Goal: Navigation & Orientation: Find specific page/section

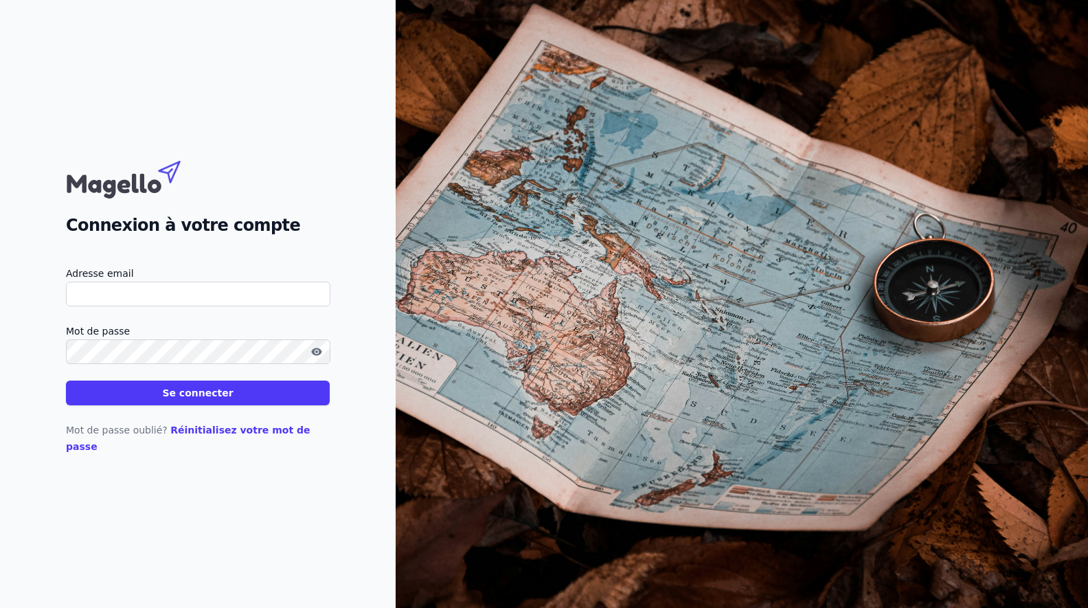
click at [218, 304] on input "Adresse email" at bounding box center [198, 294] width 264 height 25
type input "[EMAIL_ADDRESS][DOMAIN_NAME]"
click at [194, 405] on button "Se connecter" at bounding box center [198, 393] width 264 height 25
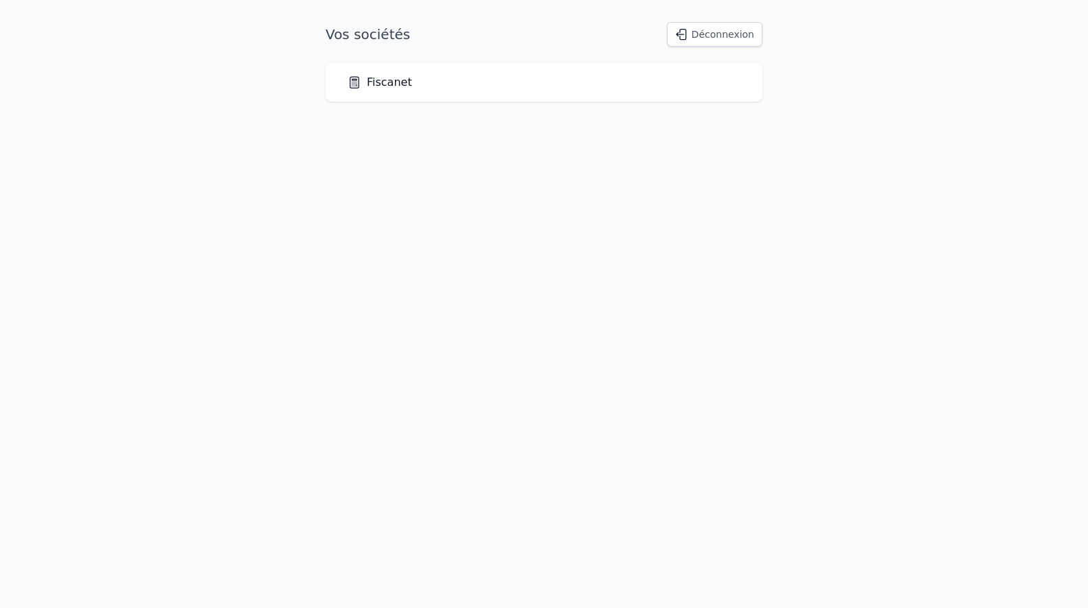
click at [381, 86] on link "Fiscanet" at bounding box center [380, 82] width 65 height 16
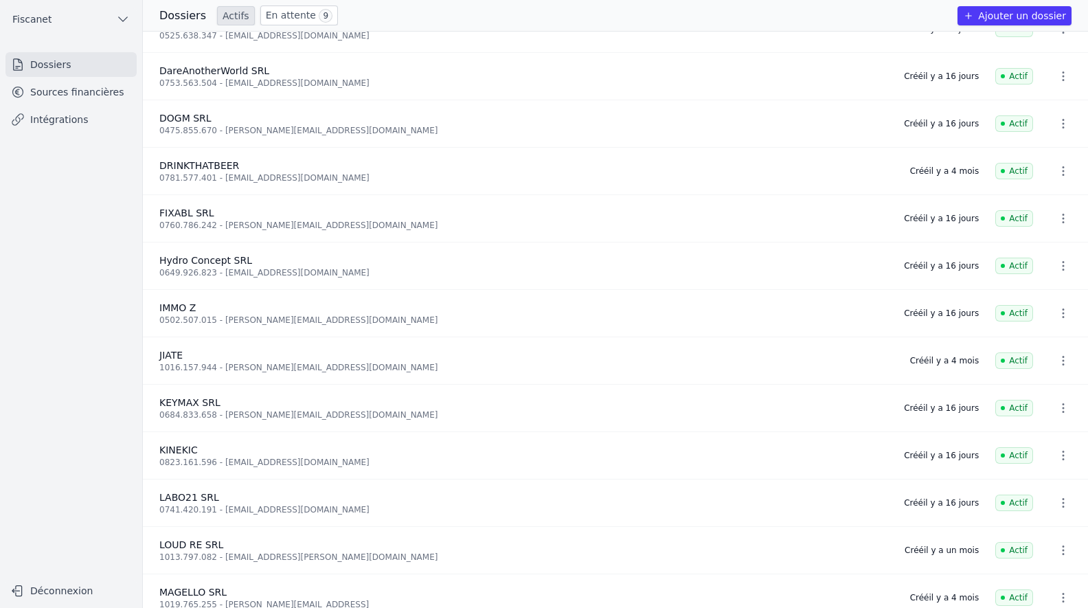
scroll to position [14, 0]
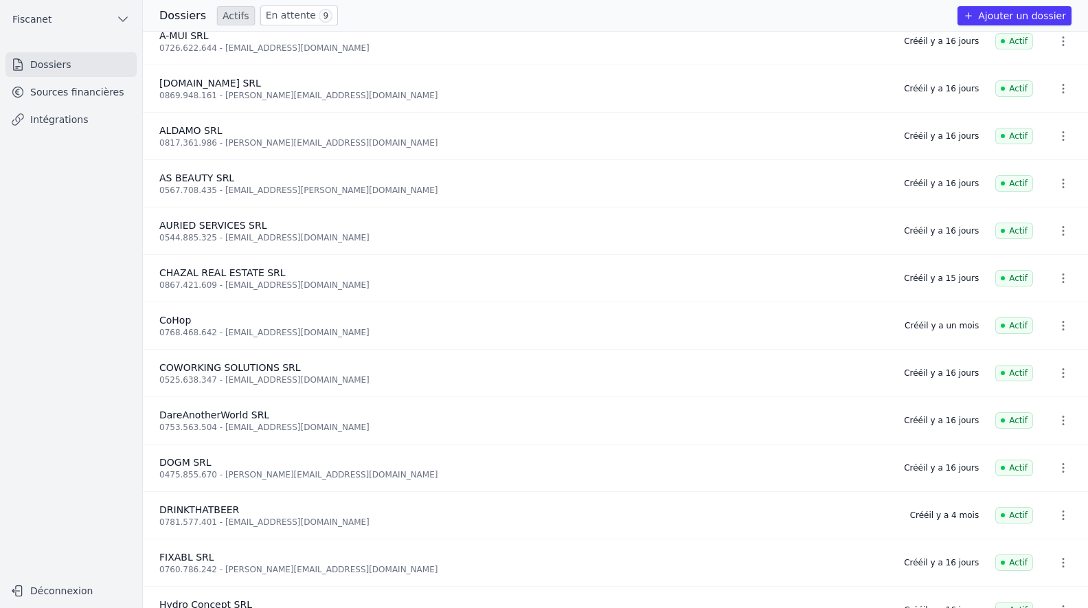
click at [275, 19] on link "En attente 9" at bounding box center [299, 15] width 78 height 20
